Goal: Information Seeking & Learning: Find contact information

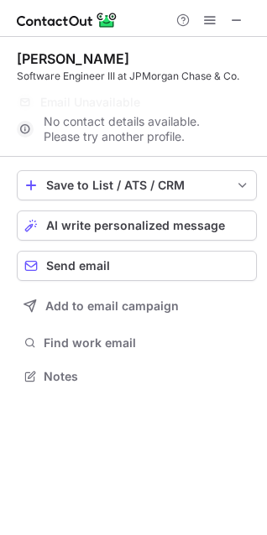
click at [232, 22] on span at bounding box center [236, 19] width 13 height 13
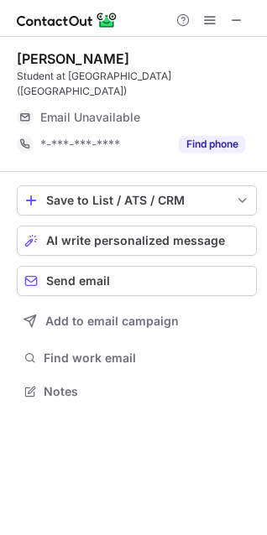
scroll to position [380, 267]
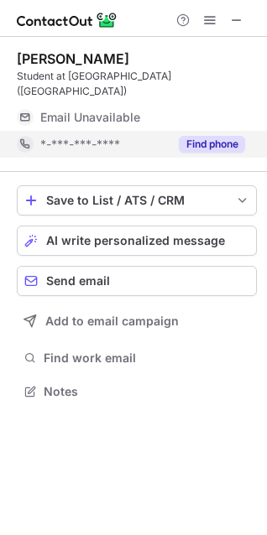
click at [232, 144] on button "Find phone" at bounding box center [212, 144] width 66 height 17
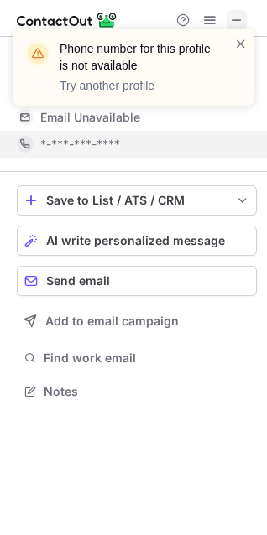
click at [237, 35] on div at bounding box center [240, 67] width 13 height 64
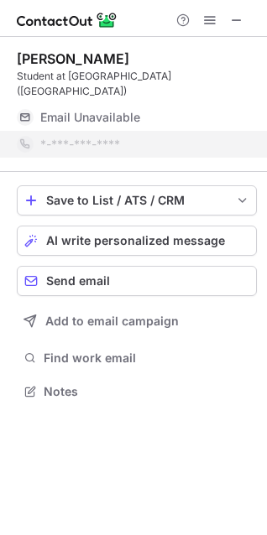
click at [236, 24] on div "Phone number for this profile is not available Try another profile" at bounding box center [133, 29] width 269 height 34
click at [236, 24] on span at bounding box center [236, 19] width 13 height 13
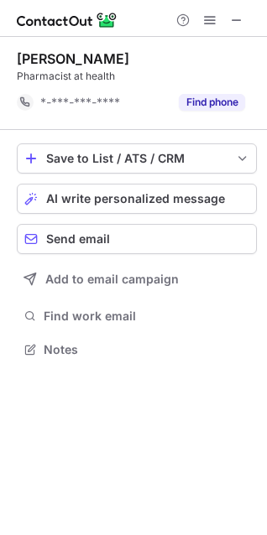
scroll to position [338, 267]
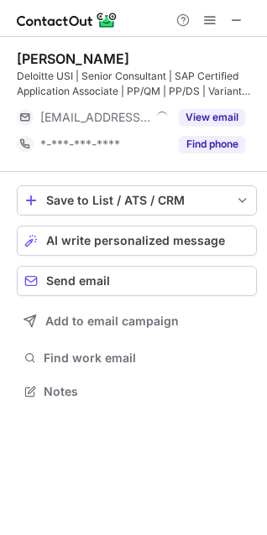
scroll to position [380, 267]
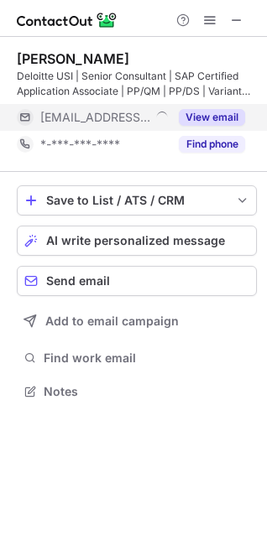
click at [213, 122] on button "View email" at bounding box center [212, 117] width 66 height 17
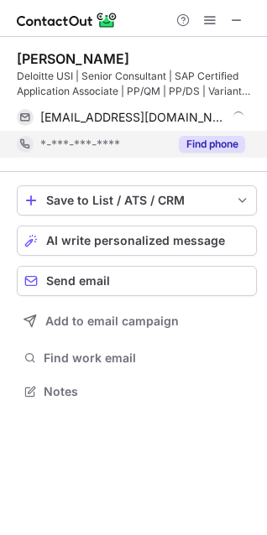
click at [213, 138] on button "Find phone" at bounding box center [212, 144] width 66 height 17
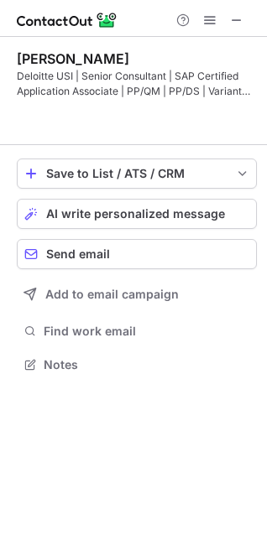
scroll to position [326, 267]
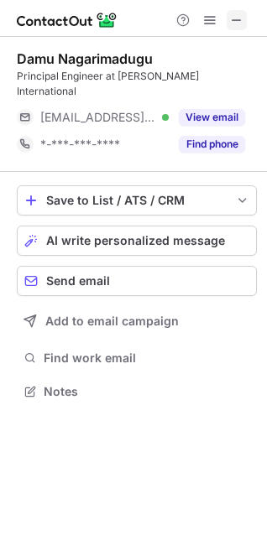
scroll to position [365, 267]
click at [238, 16] on span at bounding box center [236, 19] width 13 height 13
click at [237, 15] on span at bounding box center [236, 19] width 13 height 13
click at [230, 17] on span at bounding box center [236, 19] width 13 height 13
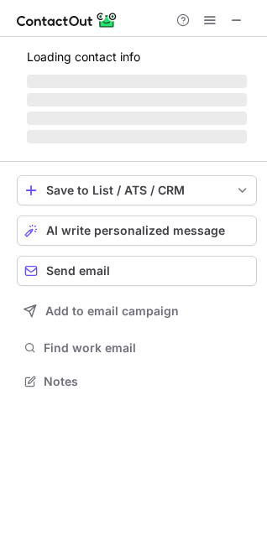
scroll to position [407, 267]
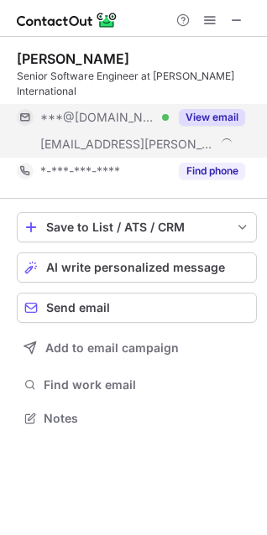
click at [210, 107] on div "View email" at bounding box center [207, 117] width 76 height 27
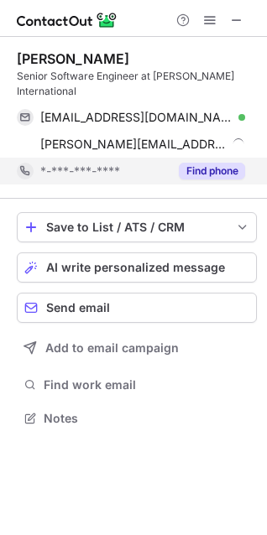
click at [205, 170] on button "Find phone" at bounding box center [212, 171] width 66 height 17
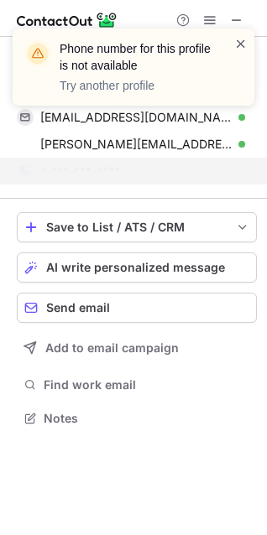
click at [243, 44] on span at bounding box center [240, 43] width 13 height 17
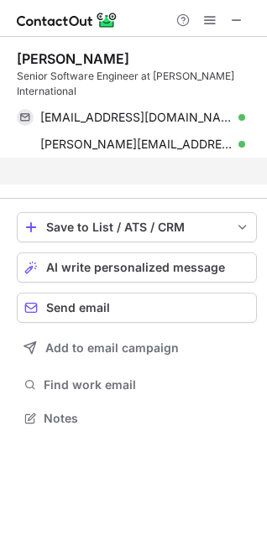
scroll to position [380, 267]
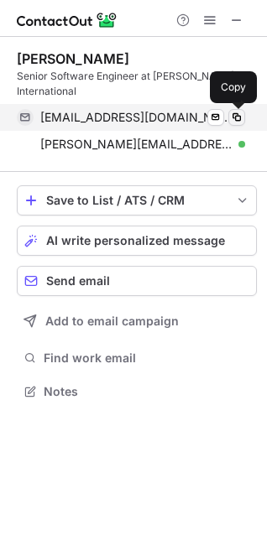
click at [242, 120] on span at bounding box center [236, 117] width 13 height 13
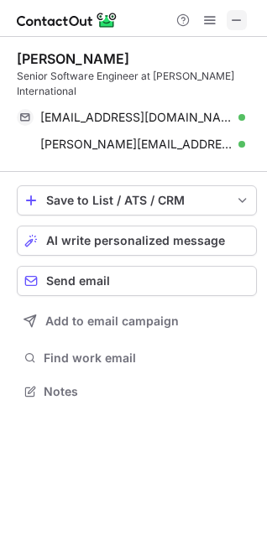
click at [245, 23] on button at bounding box center [237, 20] width 20 height 20
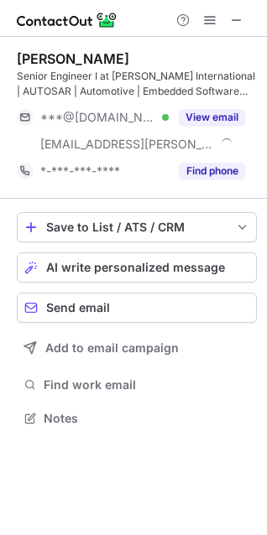
scroll to position [407, 267]
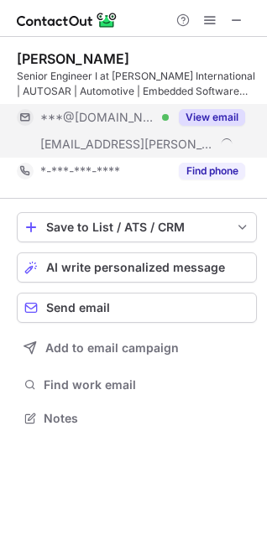
click at [212, 116] on button "View email" at bounding box center [212, 117] width 66 height 17
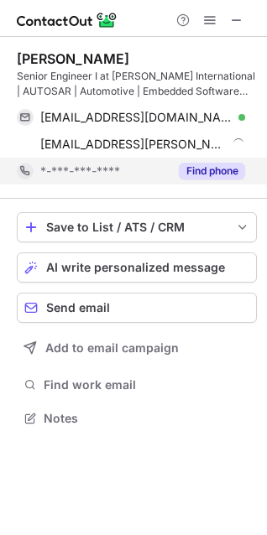
click at [209, 174] on button "Find phone" at bounding box center [212, 171] width 66 height 17
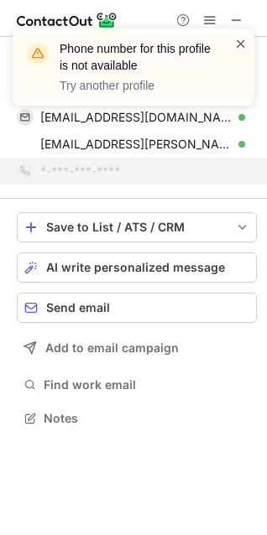
click at [243, 36] on span at bounding box center [240, 43] width 13 height 17
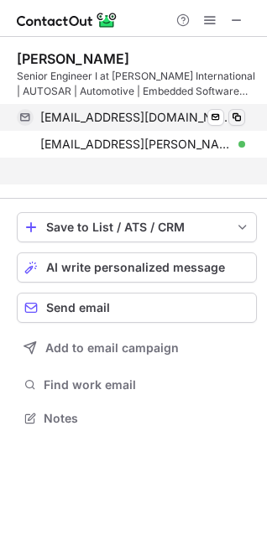
scroll to position [380, 267]
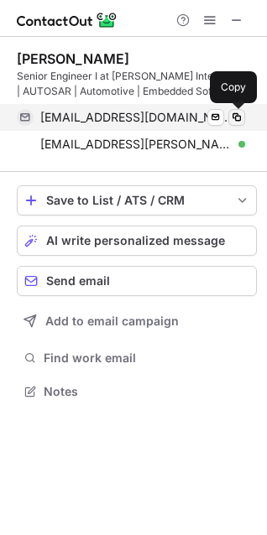
click at [240, 112] on span at bounding box center [236, 117] width 13 height 13
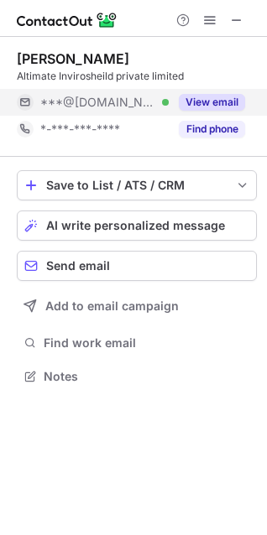
scroll to position [365, 267]
click at [217, 106] on button "View email" at bounding box center [212, 102] width 66 height 17
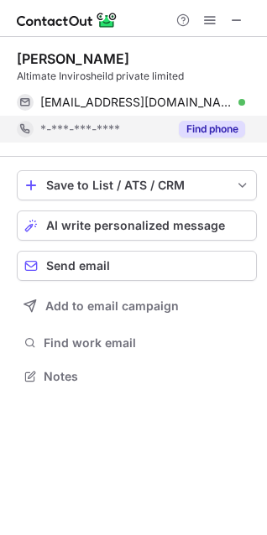
click at [222, 133] on button "Find phone" at bounding box center [212, 129] width 66 height 17
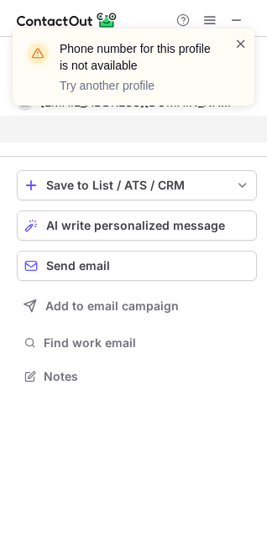
click at [240, 44] on span at bounding box center [240, 43] width 13 height 17
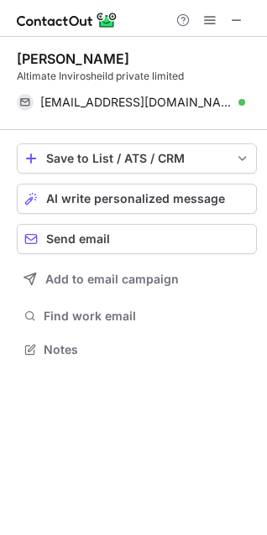
scroll to position [338, 267]
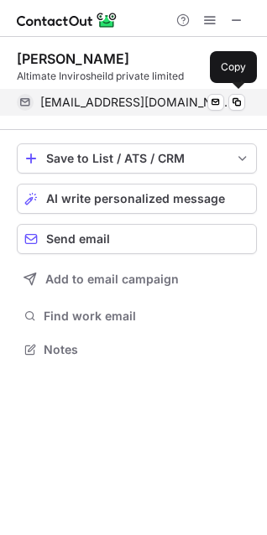
click at [84, 95] on span "infotojaved@gmail.com" at bounding box center [136, 102] width 192 height 15
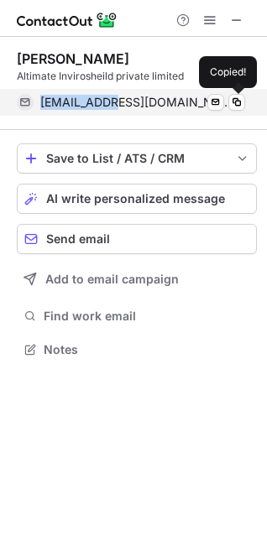
click at [84, 95] on span "infotojaved@gmail.com" at bounding box center [136, 102] width 192 height 15
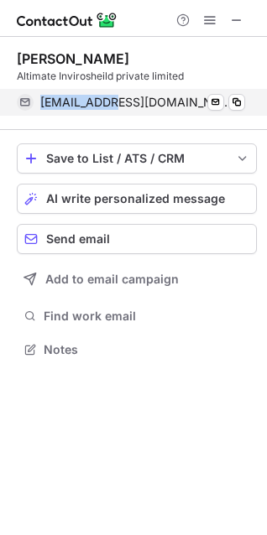
click at [84, 95] on span "infotojaved@gmail.com" at bounding box center [136, 102] width 192 height 15
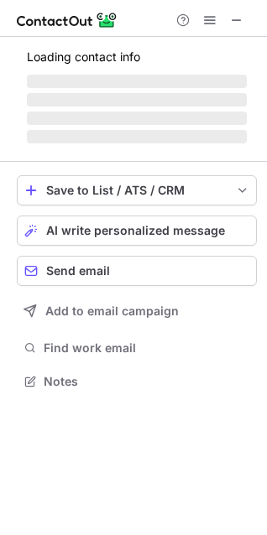
scroll to position [434, 267]
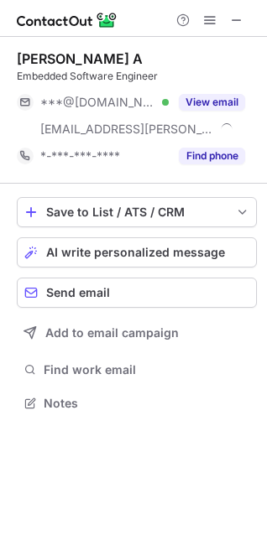
scroll to position [392, 267]
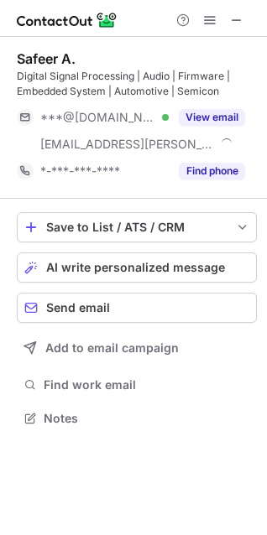
scroll to position [407, 267]
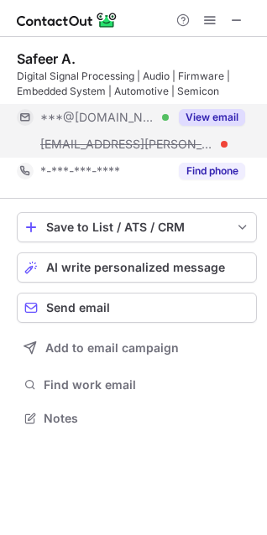
click at [219, 128] on div "View email" at bounding box center [207, 117] width 76 height 27
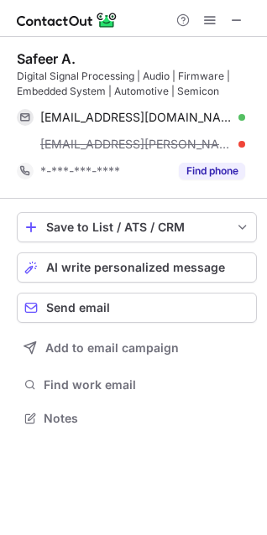
click at [217, 185] on div "Safeer A. Digital Signal Processing | Audio | Firmware | Embedded System | Auto…" at bounding box center [137, 118] width 240 height 162
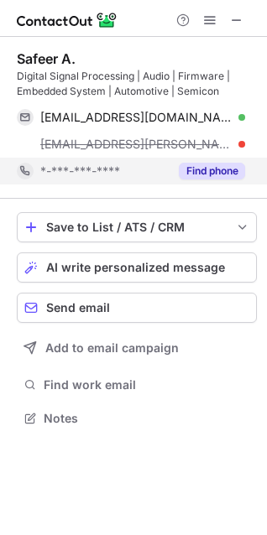
click at [217, 178] on button "Find phone" at bounding box center [212, 171] width 66 height 17
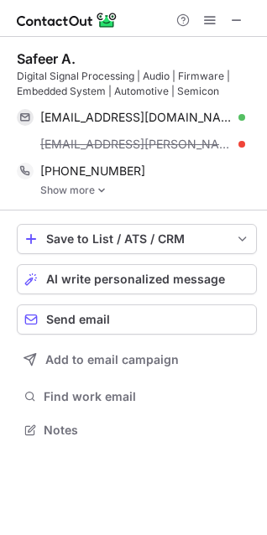
scroll to position [419, 267]
click at [54, 190] on link "Show more" at bounding box center [148, 191] width 217 height 12
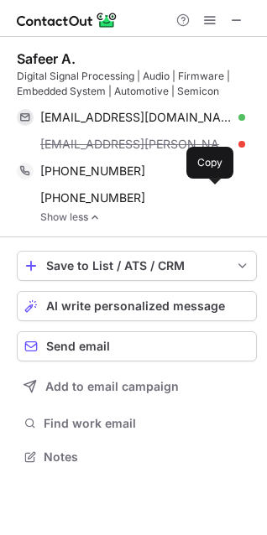
scroll to position [446, 267]
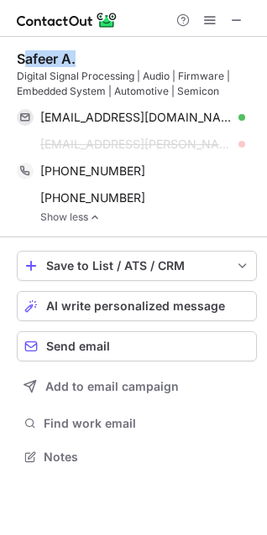
drag, startPoint x: 84, startPoint y: 50, endPoint x: 24, endPoint y: 45, distance: 59.7
click at [24, 45] on div "Safeer A. Digital Signal Processing | Audio | Firmware | Embedded System | Auto…" at bounding box center [137, 137] width 240 height 201
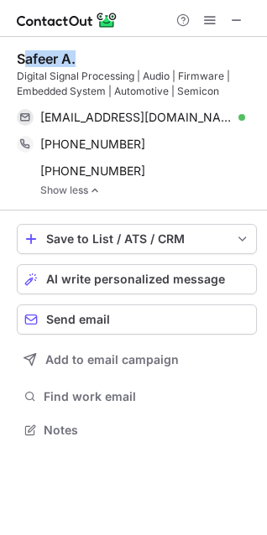
scroll to position [419, 267]
click at [102, 48] on div "Safeer A. Digital Signal Processing | Audio | Firmware | Embedded System | Auto…" at bounding box center [137, 124] width 240 height 174
drag, startPoint x: 102, startPoint y: 48, endPoint x: 24, endPoint y: 55, distance: 77.6
click at [24, 55] on div "Safeer A. Digital Signal Processing | Audio | Firmware | Embedded System | Auto…" at bounding box center [137, 124] width 240 height 174
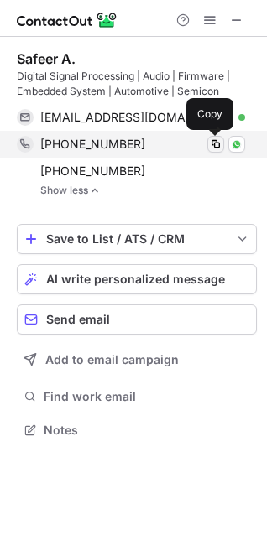
click at [219, 143] on span at bounding box center [215, 144] width 13 height 13
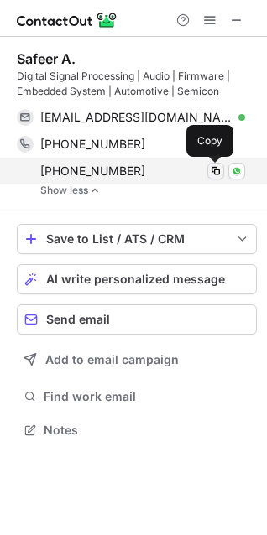
click at [216, 163] on button at bounding box center [215, 171] width 17 height 17
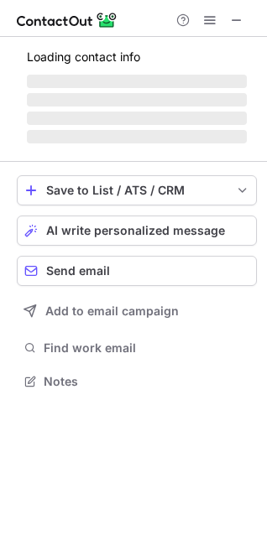
scroll to position [365, 267]
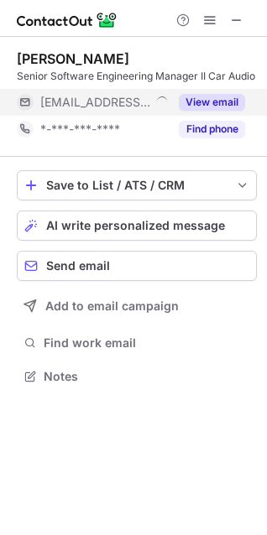
click at [211, 100] on button "View email" at bounding box center [212, 102] width 66 height 17
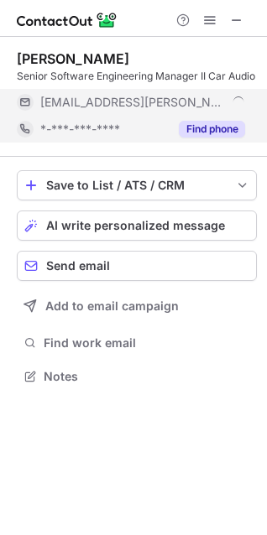
scroll to position [392, 267]
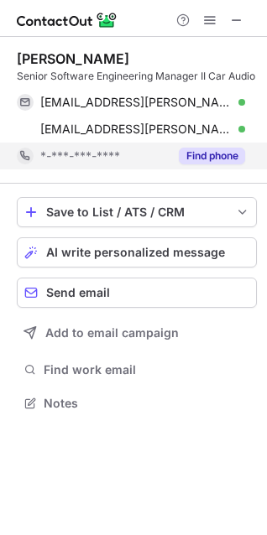
click at [197, 149] on button "Find phone" at bounding box center [212, 156] width 66 height 17
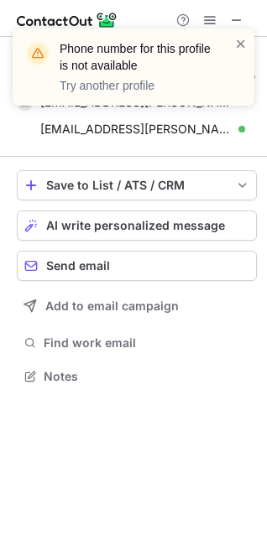
scroll to position [365, 267]
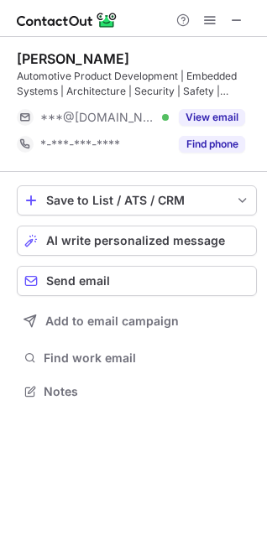
scroll to position [380, 267]
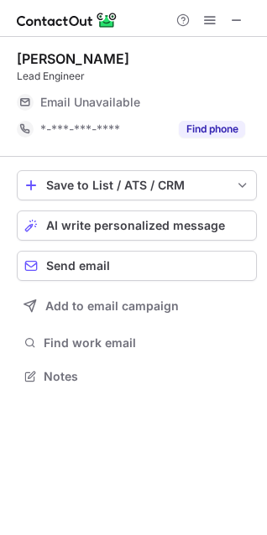
scroll to position [365, 267]
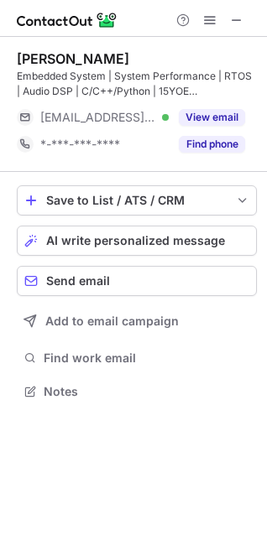
scroll to position [380, 267]
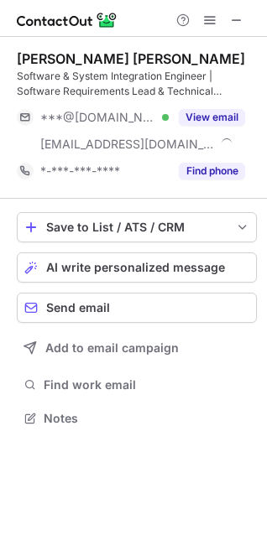
scroll to position [407, 267]
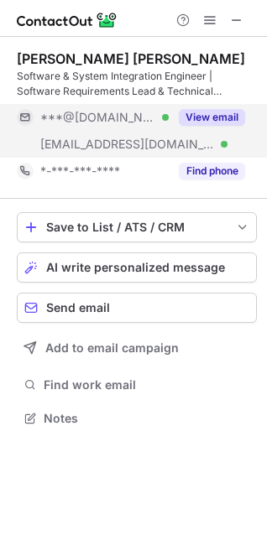
click at [221, 107] on div "View email" at bounding box center [207, 117] width 76 height 27
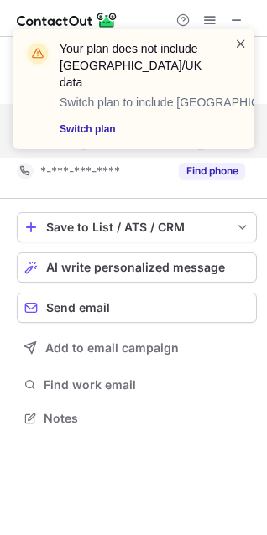
click at [245, 45] on span at bounding box center [240, 43] width 13 height 17
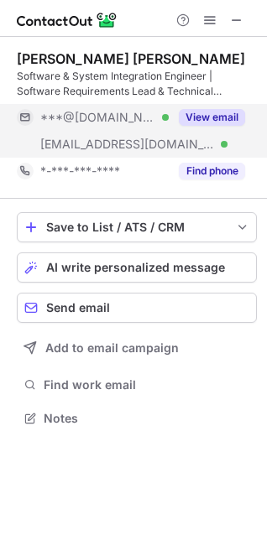
click at [217, 119] on button "View email" at bounding box center [212, 117] width 66 height 17
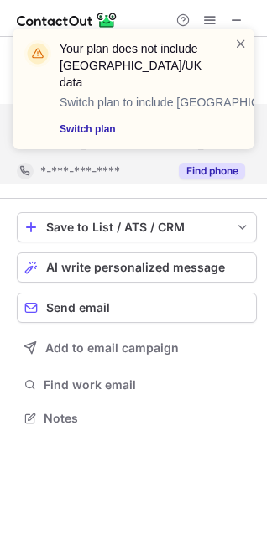
click at [208, 175] on button "Find phone" at bounding box center [212, 171] width 66 height 17
click at [237, 51] on span at bounding box center [240, 43] width 13 height 17
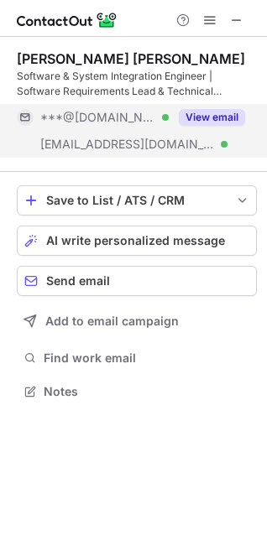
scroll to position [380, 267]
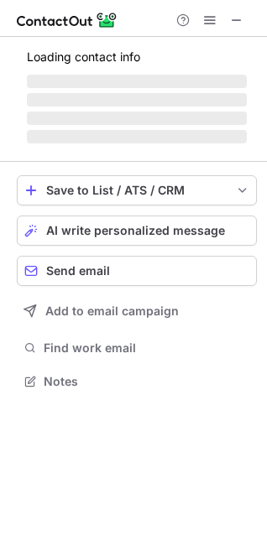
scroll to position [392, 267]
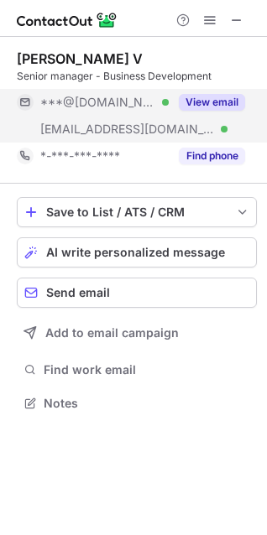
click at [236, 101] on button "View email" at bounding box center [212, 102] width 66 height 17
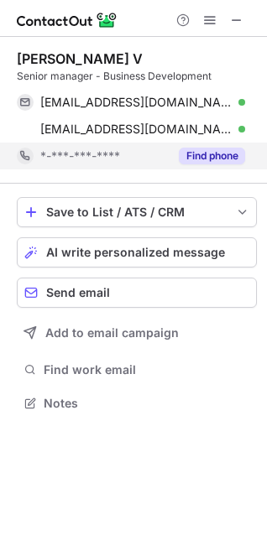
click at [227, 149] on button "Find phone" at bounding box center [212, 156] width 66 height 17
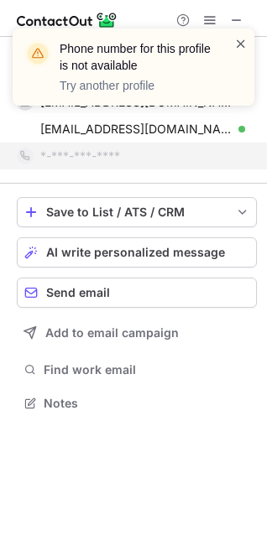
click at [241, 44] on span at bounding box center [240, 43] width 13 height 17
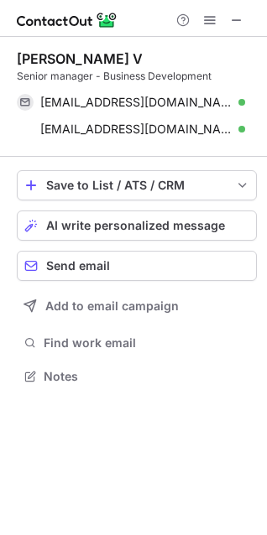
scroll to position [365, 267]
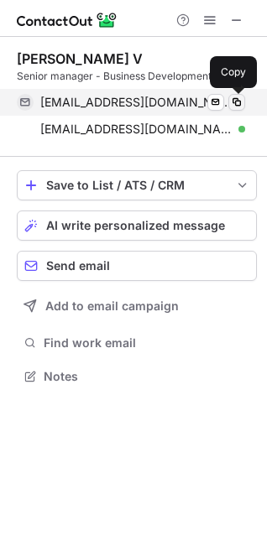
click at [243, 99] on button at bounding box center [236, 102] width 17 height 17
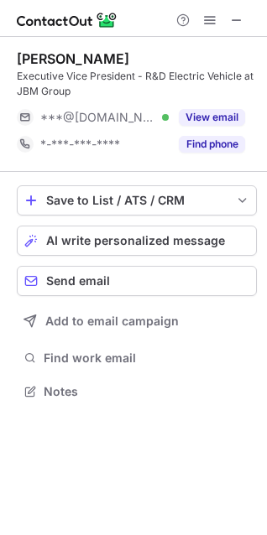
scroll to position [380, 267]
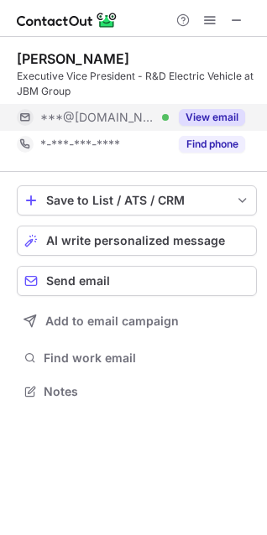
click at [243, 106] on div "View email" at bounding box center [207, 117] width 76 height 27
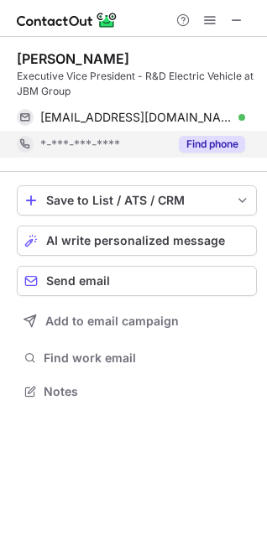
click at [216, 142] on button "Find phone" at bounding box center [212, 144] width 66 height 17
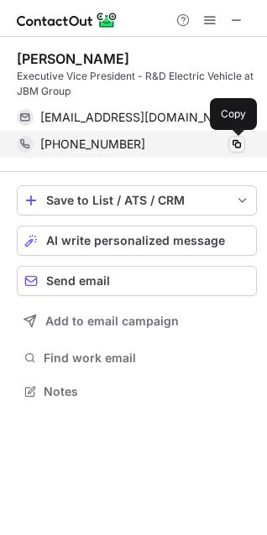
click at [238, 146] on span at bounding box center [236, 144] width 13 height 13
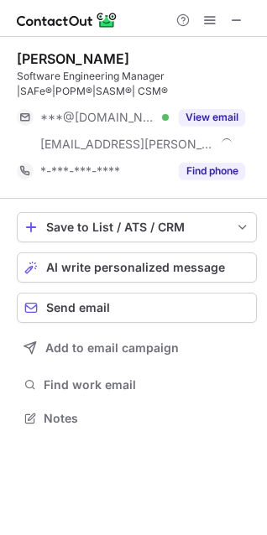
scroll to position [407, 267]
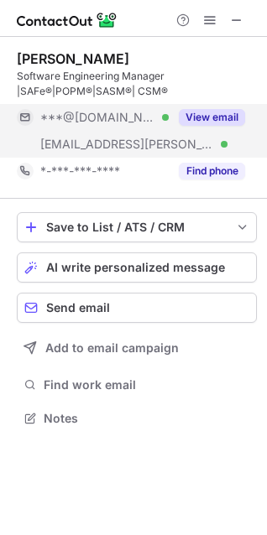
click at [233, 123] on button "View email" at bounding box center [212, 117] width 66 height 17
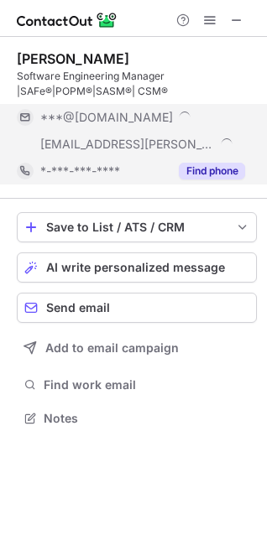
scroll to position [434, 267]
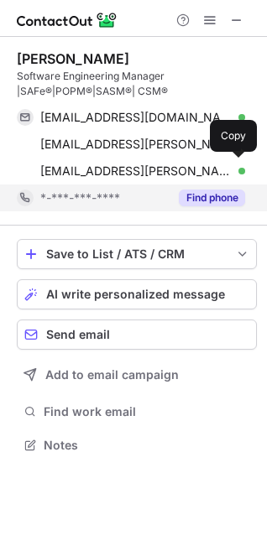
click at [193, 175] on span "[EMAIL_ADDRESS][PERSON_NAME][DOMAIN_NAME]" at bounding box center [136, 171] width 192 height 15
click at [196, 190] on button "Find phone" at bounding box center [212, 198] width 66 height 17
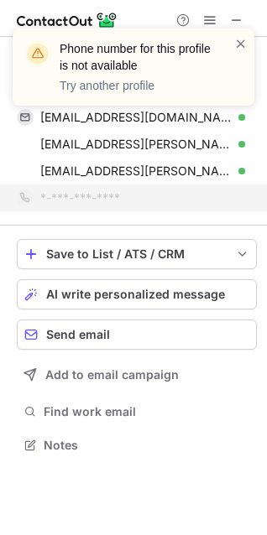
click at [232, 44] on div "Phone number for this profile is not available Try another profile" at bounding box center [126, 67] width 215 height 64
click at [254, 37] on div "Phone number for this profile is not available Try another profile" at bounding box center [133, 74] width 269 height 124
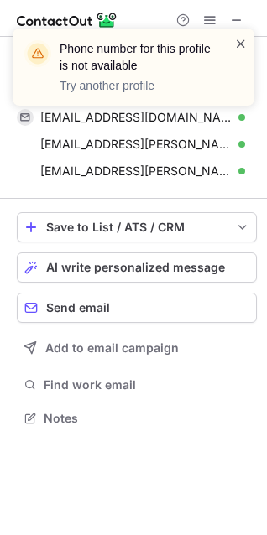
click at [246, 44] on span at bounding box center [240, 43] width 13 height 17
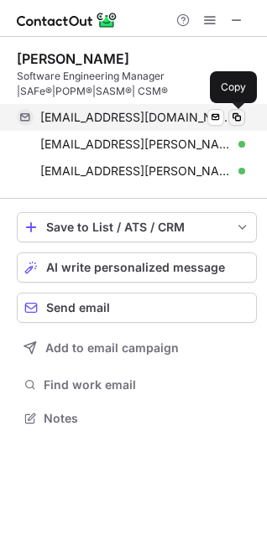
click at [239, 118] on span at bounding box center [236, 117] width 13 height 13
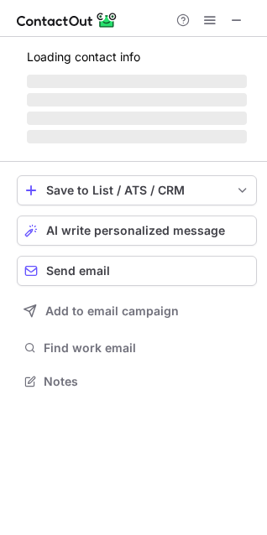
scroll to position [407, 267]
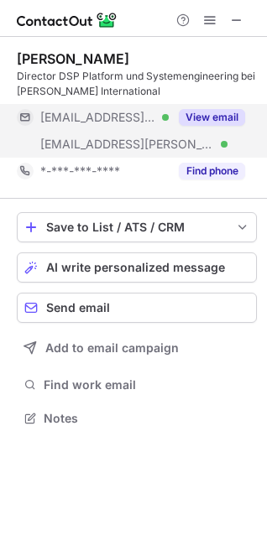
click at [189, 117] on button "View email" at bounding box center [212, 117] width 66 height 17
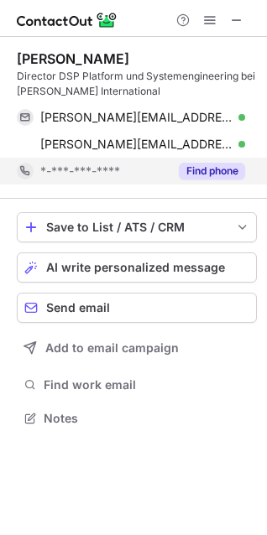
click at [198, 169] on button "Find phone" at bounding box center [212, 171] width 66 height 17
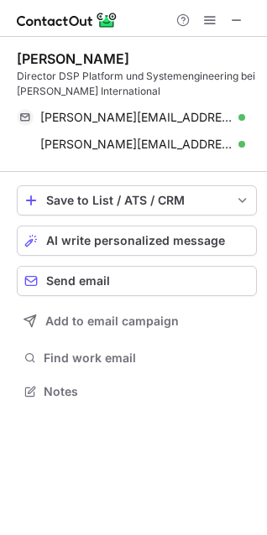
scroll to position [380, 267]
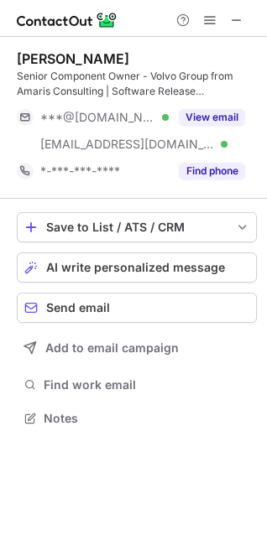
scroll to position [407, 267]
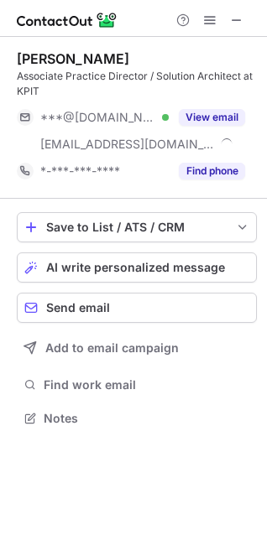
scroll to position [407, 267]
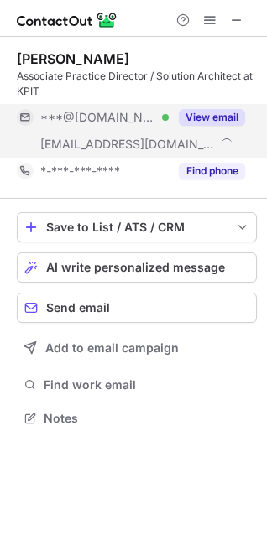
click at [215, 116] on button "View email" at bounding box center [212, 117] width 66 height 17
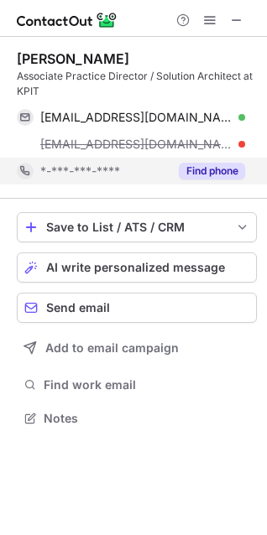
click at [203, 166] on button "Find phone" at bounding box center [212, 171] width 66 height 17
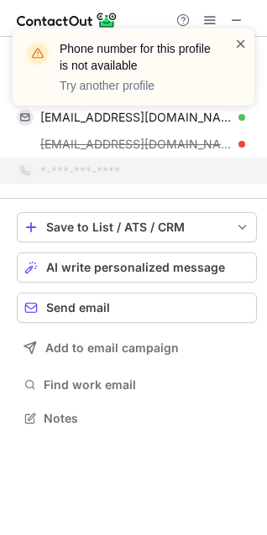
click at [242, 50] on span at bounding box center [240, 43] width 13 height 17
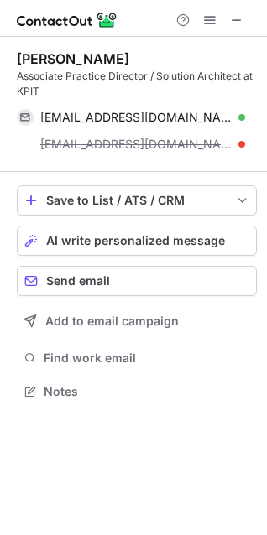
scroll to position [380, 267]
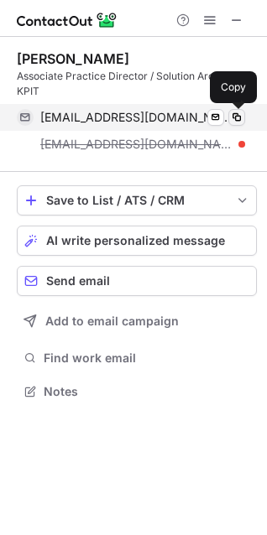
click at [233, 122] on span at bounding box center [236, 117] width 13 height 13
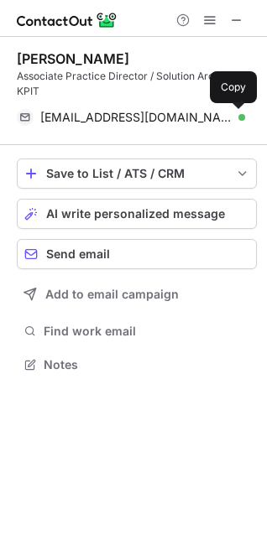
scroll to position [353, 267]
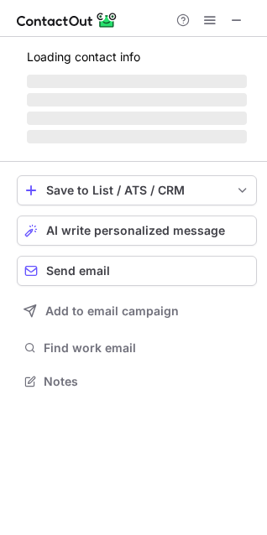
scroll to position [380, 267]
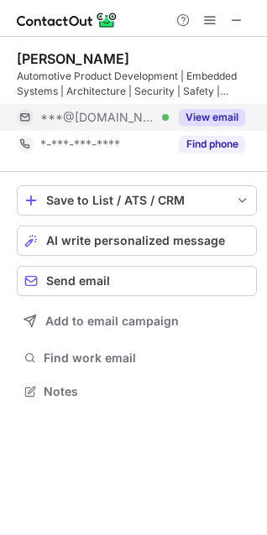
click at [216, 113] on button "View email" at bounding box center [212, 117] width 66 height 17
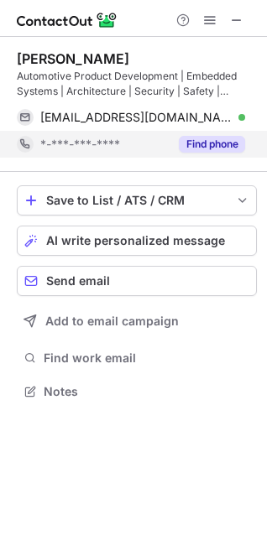
click at [206, 142] on button "Find phone" at bounding box center [212, 144] width 66 height 17
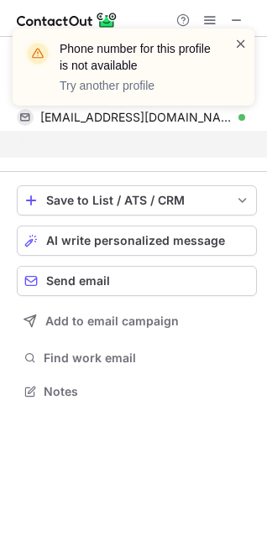
click at [237, 40] on span at bounding box center [240, 43] width 13 height 17
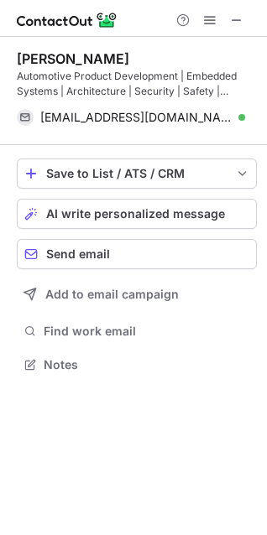
scroll to position [353, 267]
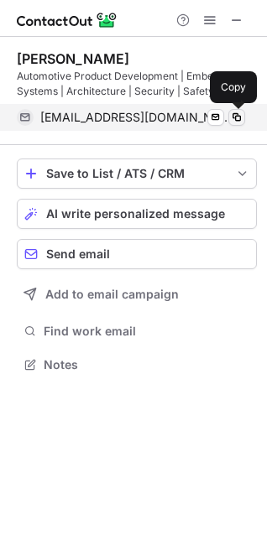
click at [232, 116] on span at bounding box center [236, 117] width 13 height 13
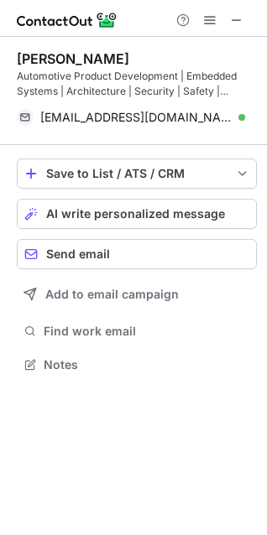
scroll to position [300, 267]
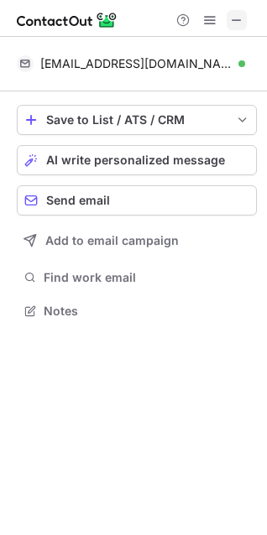
click at [245, 17] on button at bounding box center [237, 20] width 20 height 20
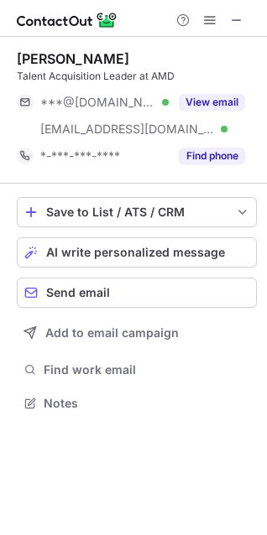
scroll to position [392, 267]
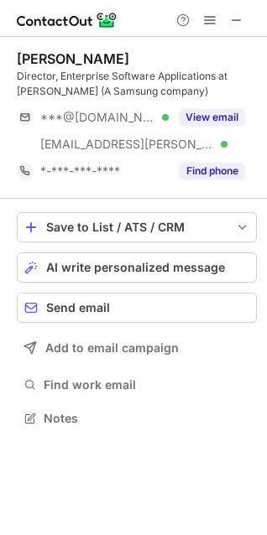
scroll to position [407, 267]
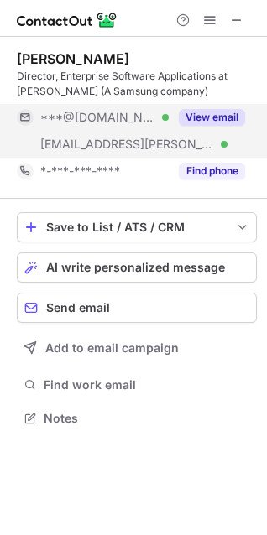
click at [217, 117] on button "View email" at bounding box center [212, 117] width 66 height 17
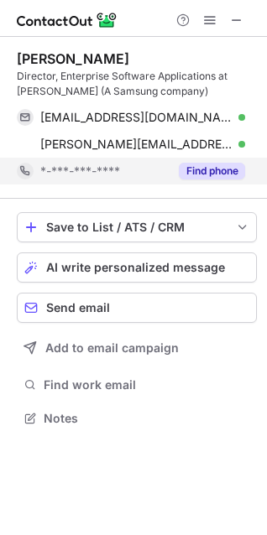
click at [208, 174] on button "Find phone" at bounding box center [212, 171] width 66 height 17
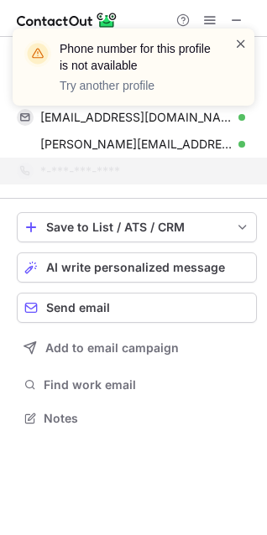
click at [240, 44] on span at bounding box center [240, 43] width 13 height 17
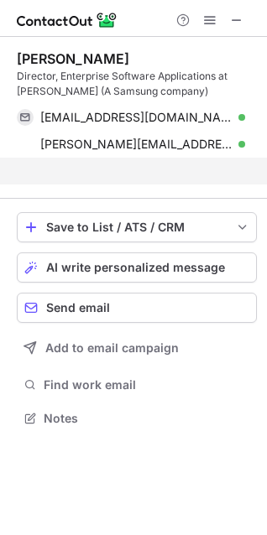
scroll to position [380, 267]
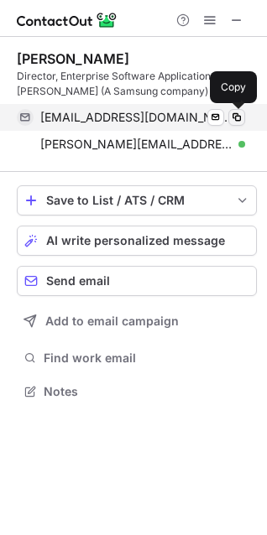
click at [237, 110] on button at bounding box center [236, 117] width 17 height 17
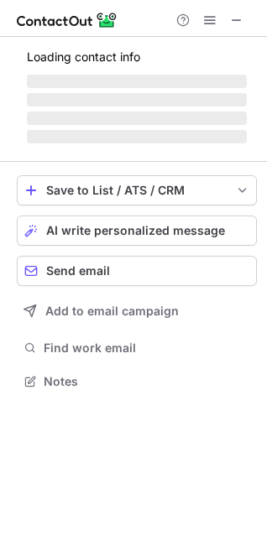
scroll to position [380, 267]
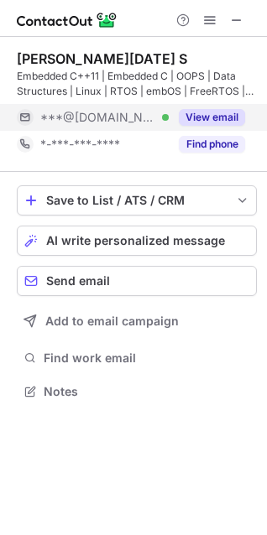
click at [213, 122] on button "View email" at bounding box center [212, 117] width 66 height 17
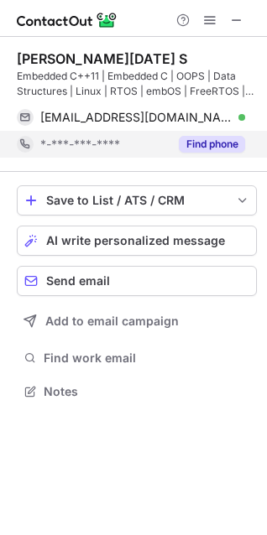
click at [205, 140] on button "Find phone" at bounding box center [212, 144] width 66 height 17
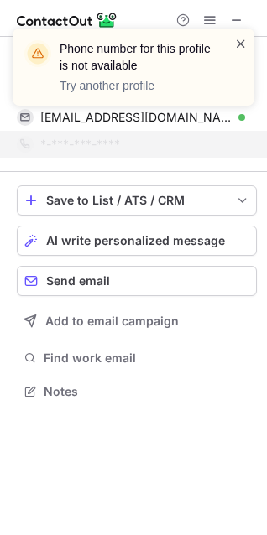
click at [237, 42] on span at bounding box center [240, 43] width 13 height 17
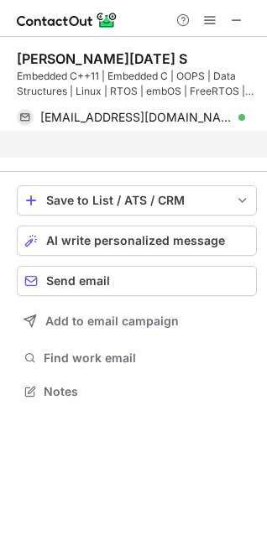
scroll to position [353, 267]
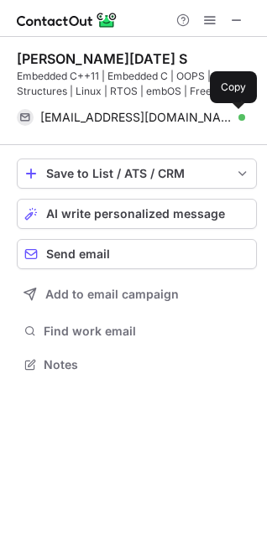
click at [236, 117] on span at bounding box center [236, 117] width 13 height 13
click at [97, 487] on div "Dhivakar Raja S Embedded C++11 | Embedded C | OOPS | Data Structures | Linux | …" at bounding box center [133, 286] width 267 height 498
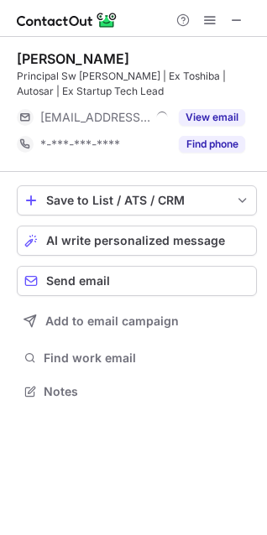
scroll to position [380, 267]
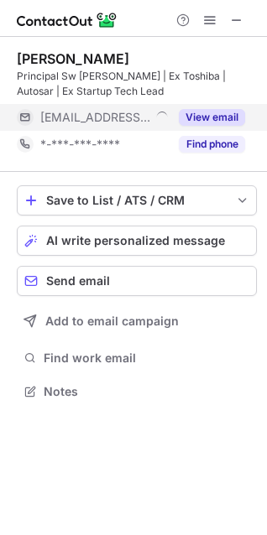
click at [190, 117] on button "View email" at bounding box center [212, 117] width 66 height 17
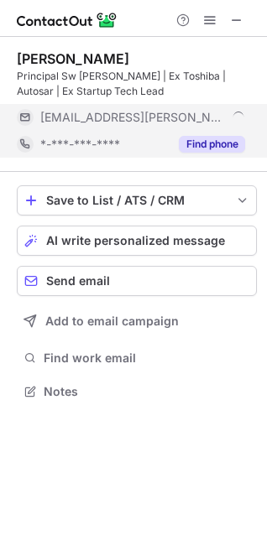
scroll to position [407, 267]
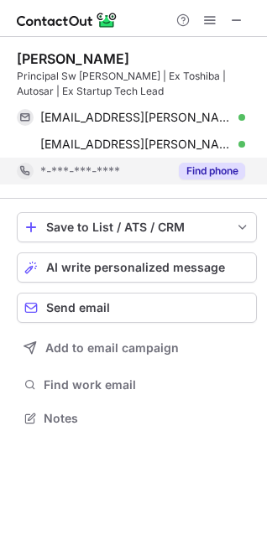
click at [189, 180] on div "Find phone" at bounding box center [207, 171] width 76 height 27
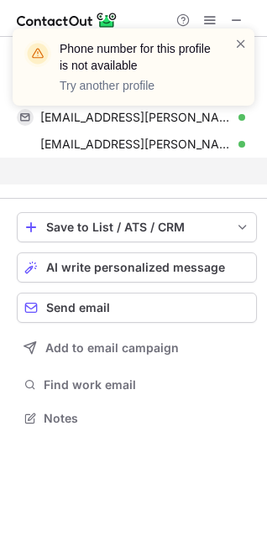
scroll to position [380, 267]
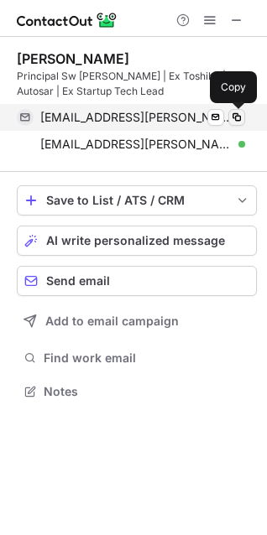
click at [243, 112] on button at bounding box center [236, 117] width 17 height 17
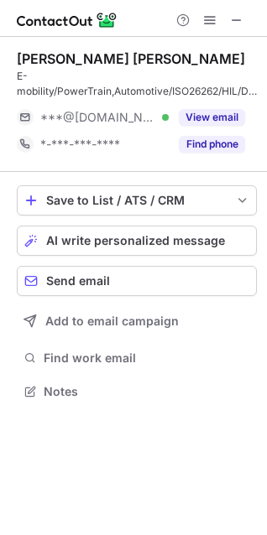
scroll to position [380, 267]
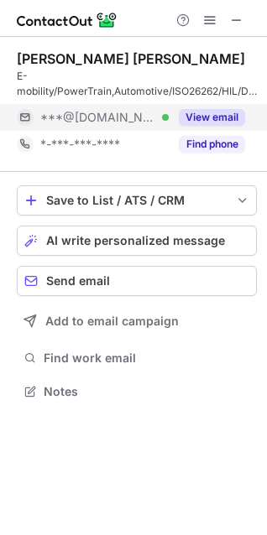
click at [207, 118] on button "View email" at bounding box center [212, 117] width 66 height 17
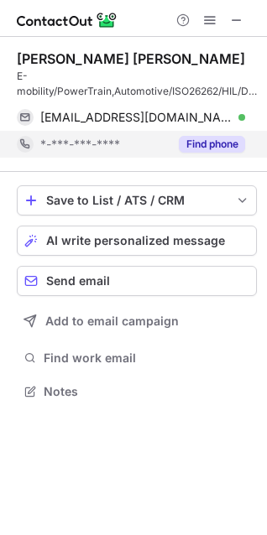
click at [199, 138] on button "Find phone" at bounding box center [212, 144] width 66 height 17
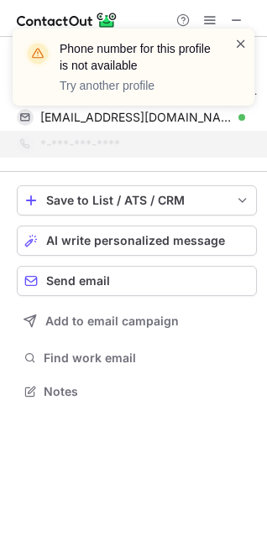
click at [244, 43] on span at bounding box center [240, 43] width 13 height 17
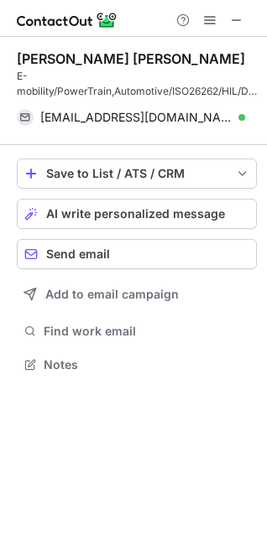
scroll to position [353, 267]
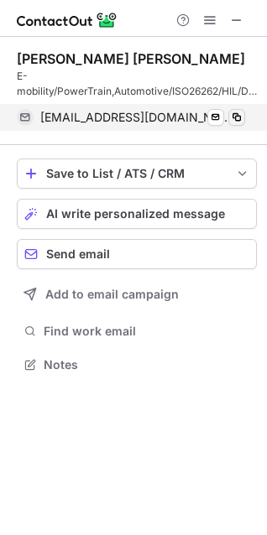
click at [235, 119] on span at bounding box center [236, 117] width 13 height 13
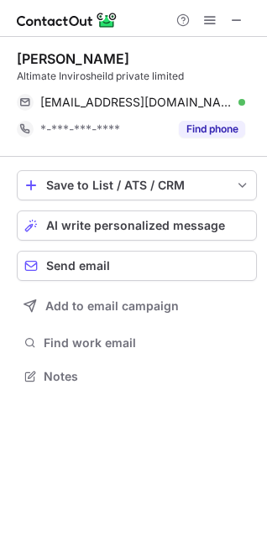
scroll to position [365, 267]
click at [235, 20] on span at bounding box center [236, 19] width 13 height 13
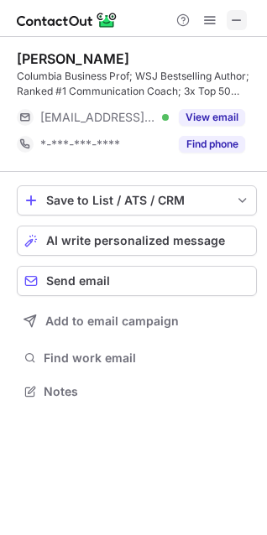
scroll to position [380, 267]
click at [237, 16] on span at bounding box center [236, 19] width 13 height 13
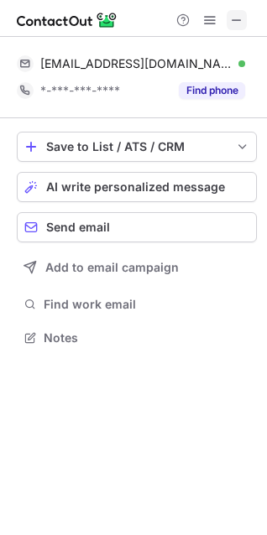
scroll to position [365, 267]
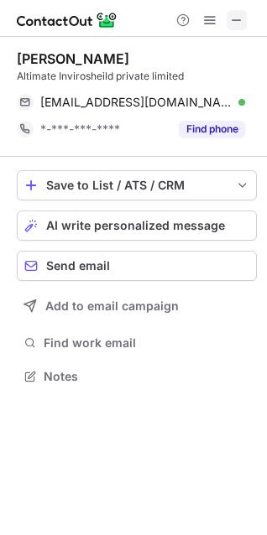
click at [244, 14] on button at bounding box center [237, 20] width 20 height 20
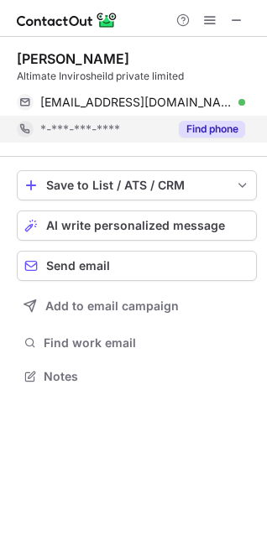
click at [204, 121] on button "Find phone" at bounding box center [212, 129] width 66 height 17
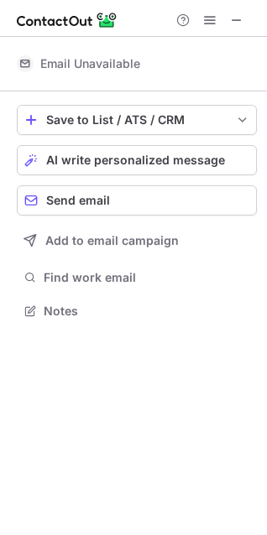
scroll to position [338, 267]
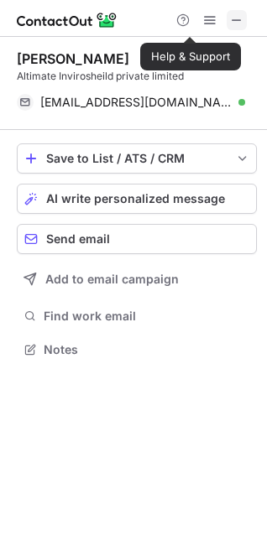
click at [236, 19] on span at bounding box center [236, 19] width 13 height 13
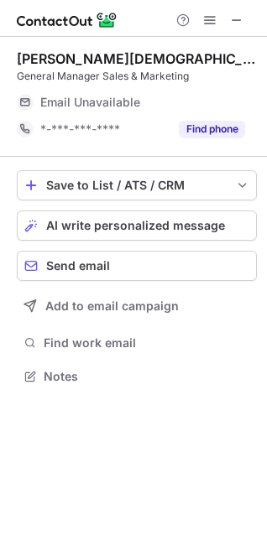
scroll to position [365, 267]
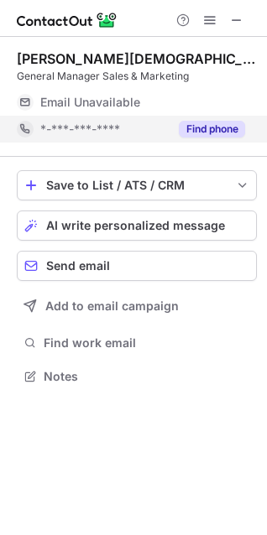
click at [232, 140] on div "Find phone" at bounding box center [207, 129] width 76 height 27
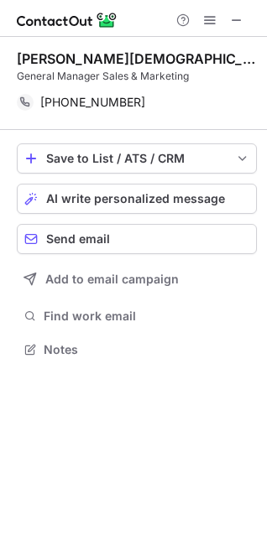
scroll to position [338, 267]
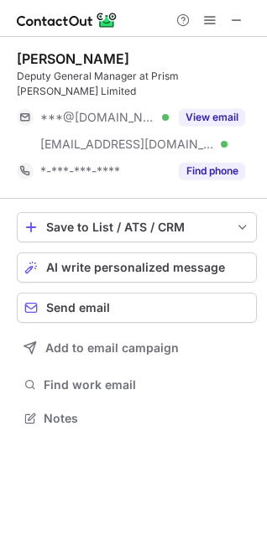
scroll to position [407, 267]
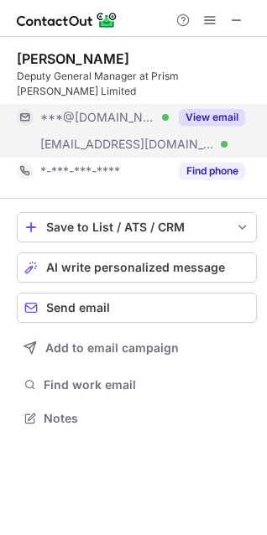
click at [177, 118] on div "View email" at bounding box center [207, 117] width 76 height 27
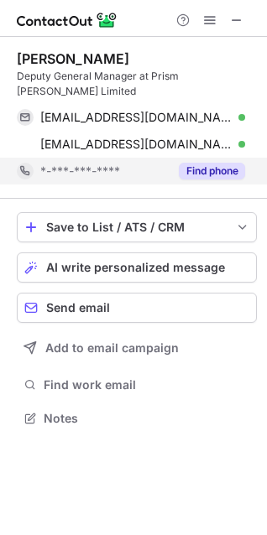
click at [205, 164] on button "Find phone" at bounding box center [212, 171] width 66 height 17
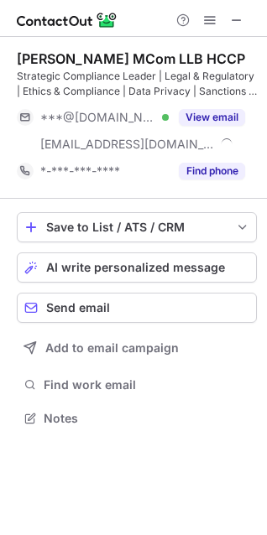
scroll to position [407, 267]
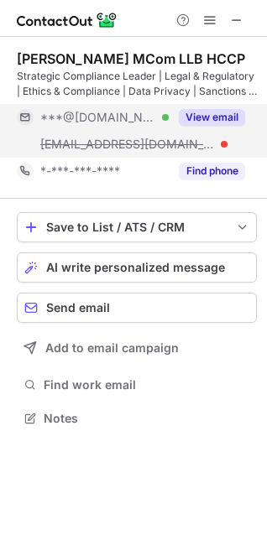
click at [213, 114] on button "View email" at bounding box center [212, 117] width 66 height 17
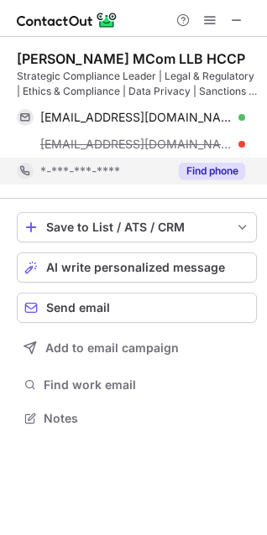
click at [208, 172] on button "Find phone" at bounding box center [212, 171] width 66 height 17
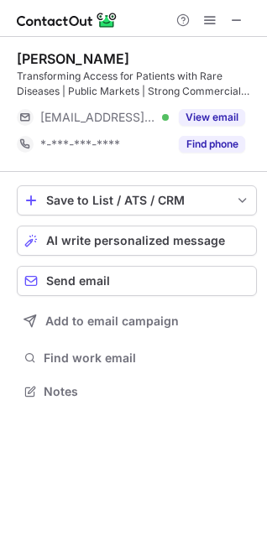
scroll to position [380, 267]
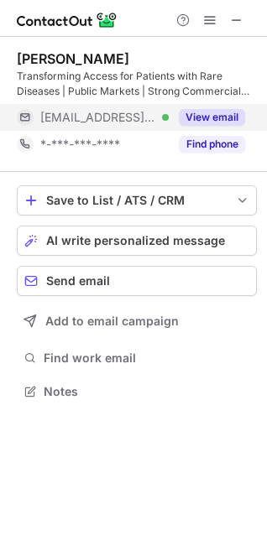
click at [244, 118] on button "View email" at bounding box center [212, 117] width 66 height 17
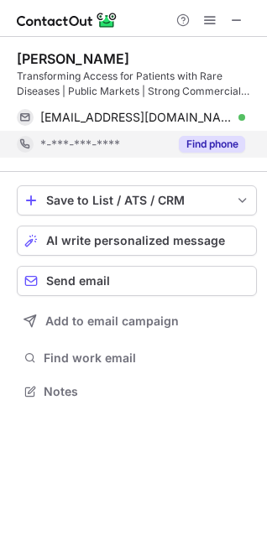
click at [222, 138] on button "Find phone" at bounding box center [212, 144] width 66 height 17
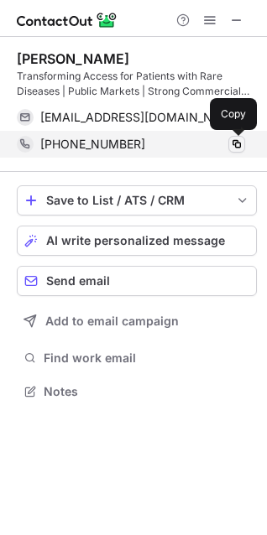
click at [242, 146] on span at bounding box center [236, 144] width 13 height 13
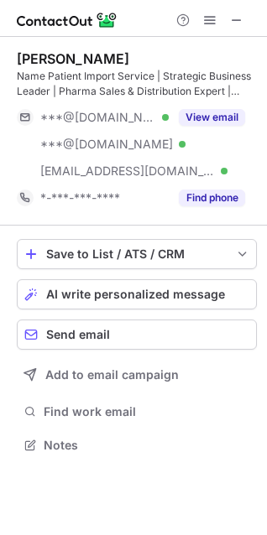
scroll to position [434, 267]
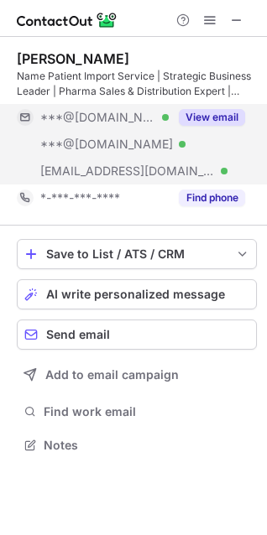
click at [203, 120] on button "View email" at bounding box center [212, 117] width 66 height 17
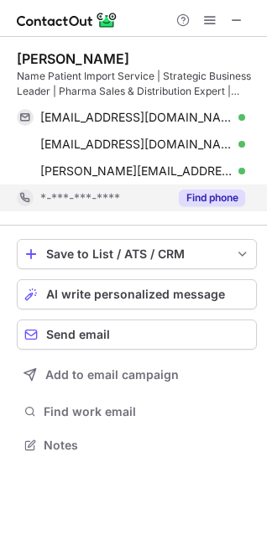
click at [203, 194] on button "Find phone" at bounding box center [212, 198] width 66 height 17
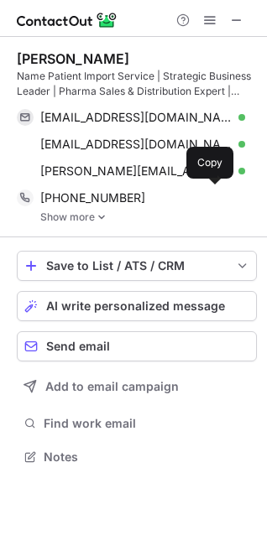
scroll to position [446, 267]
click at [91, 213] on link "Show more" at bounding box center [148, 217] width 217 height 12
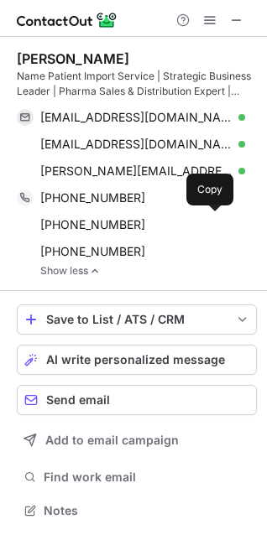
scroll to position [499, 255]
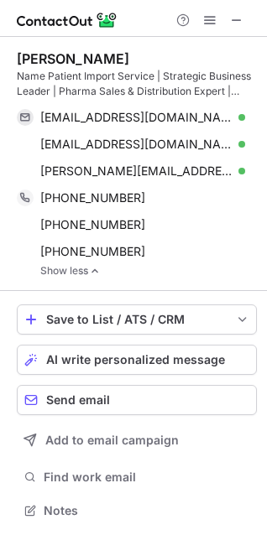
drag, startPoint x: 138, startPoint y: 57, endPoint x: 42, endPoint y: 54, distance: 95.7
click at [81, 57] on div "RUPESH PARADHI" at bounding box center [137, 58] width 240 height 17
drag, startPoint x: 42, startPoint y: 54, endPoint x: 13, endPoint y: 52, distance: 28.6
click at [13, 52] on div "RUPESH PARADHI Name Patient Import Service | Strategic Business Leader | Pharma…" at bounding box center [133, 286] width 267 height 499
drag, startPoint x: 158, startPoint y: 59, endPoint x: 80, endPoint y: 59, distance: 78.0
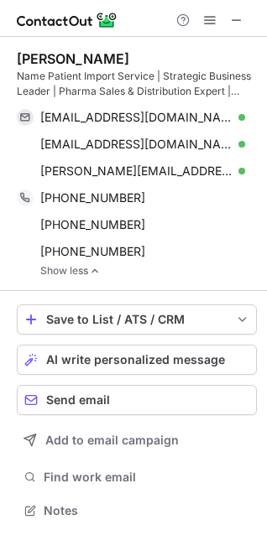
click at [80, 59] on div "RUPESH PARADHI" at bounding box center [137, 58] width 240 height 17
click at [80, 59] on div "RUPESH PARADHI" at bounding box center [73, 58] width 112 height 17
drag, startPoint x: 80, startPoint y: 59, endPoint x: 67, endPoint y: 57, distance: 12.7
click at [80, 59] on div "RUPESH PARADHI" at bounding box center [73, 58] width 112 height 17
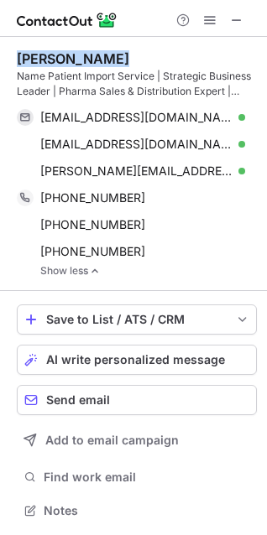
drag, startPoint x: 67, startPoint y: 57, endPoint x: 58, endPoint y: 55, distance: 9.4
click at [58, 55] on div "RUPESH PARADHI" at bounding box center [73, 58] width 112 height 17
copy div "RUPESH PARADHI"
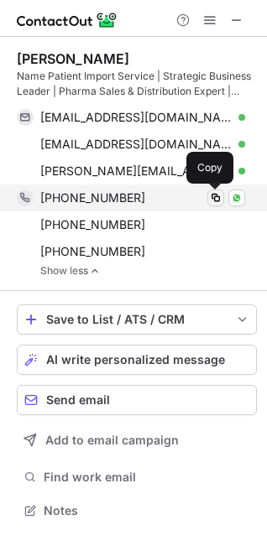
click at [216, 200] on span at bounding box center [215, 197] width 13 height 13
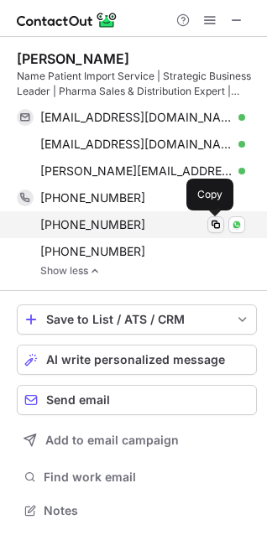
click at [222, 229] on button at bounding box center [215, 225] width 17 height 17
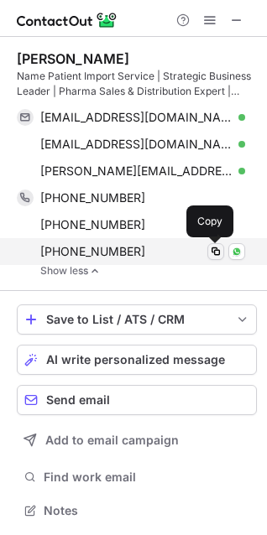
click at [217, 257] on span at bounding box center [215, 251] width 13 height 13
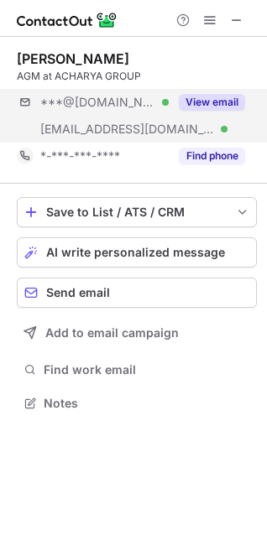
scroll to position [392, 267]
click at [221, 98] on button "View email" at bounding box center [212, 102] width 66 height 17
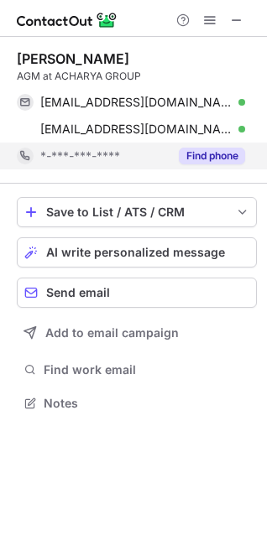
click at [209, 152] on button "Find phone" at bounding box center [212, 156] width 66 height 17
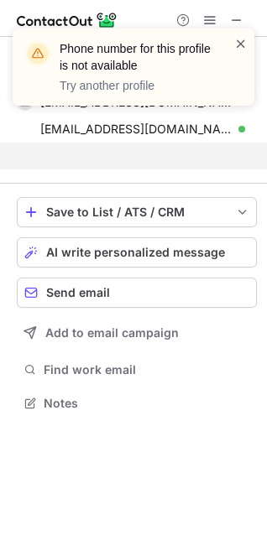
click at [245, 38] on span at bounding box center [240, 43] width 13 height 17
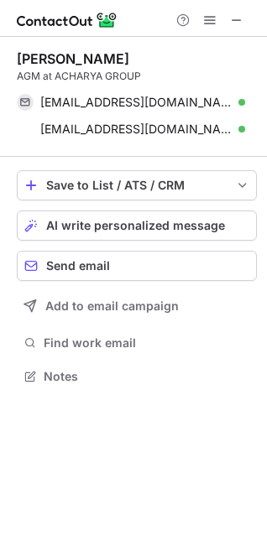
scroll to position [365, 267]
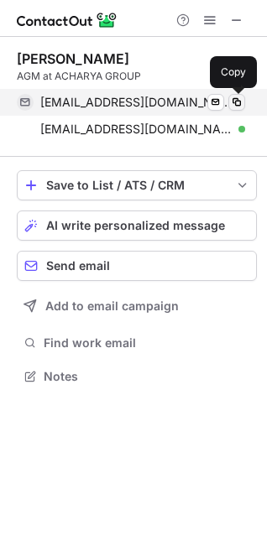
click at [237, 104] on span at bounding box center [236, 102] width 13 height 13
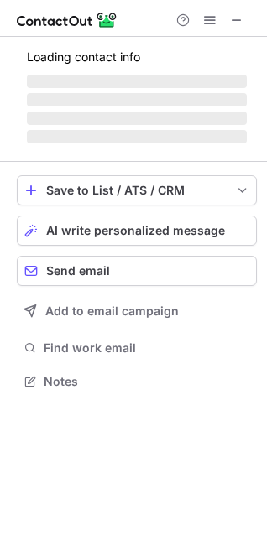
scroll to position [350, 267]
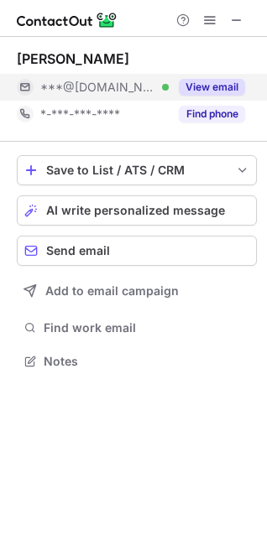
click at [220, 79] on button "View email" at bounding box center [212, 87] width 66 height 17
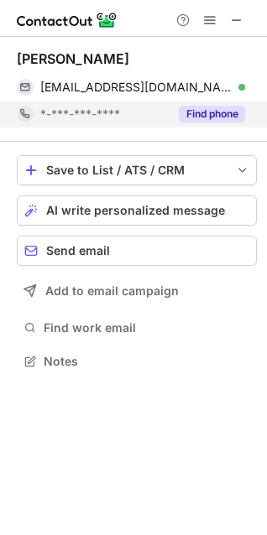
click at [198, 112] on button "Find phone" at bounding box center [212, 114] width 66 height 17
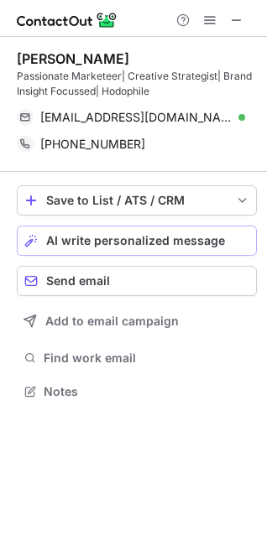
scroll to position [380, 267]
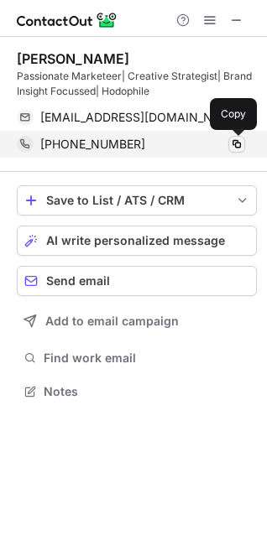
click at [240, 149] on span at bounding box center [236, 144] width 13 height 13
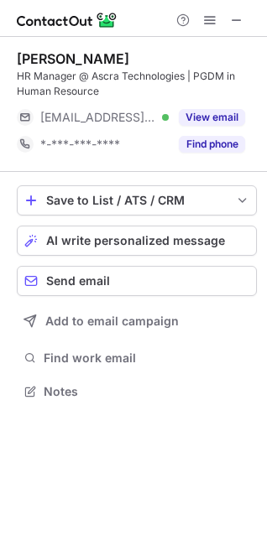
scroll to position [380, 267]
click at [225, 113] on button "View email" at bounding box center [212, 117] width 66 height 17
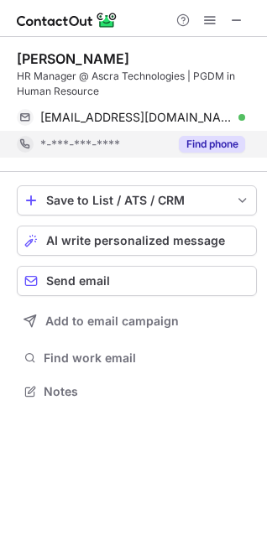
click at [225, 142] on button "Find phone" at bounding box center [212, 144] width 66 height 17
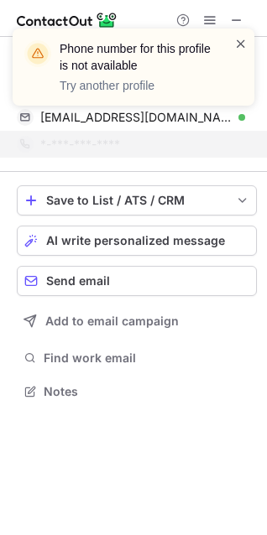
click at [240, 41] on span at bounding box center [240, 43] width 13 height 17
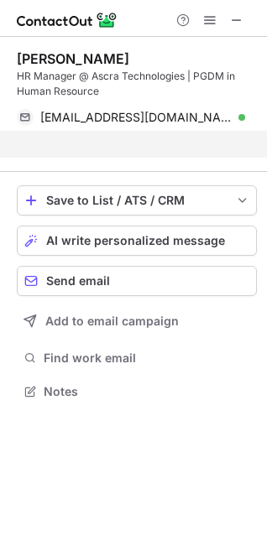
scroll to position [353, 267]
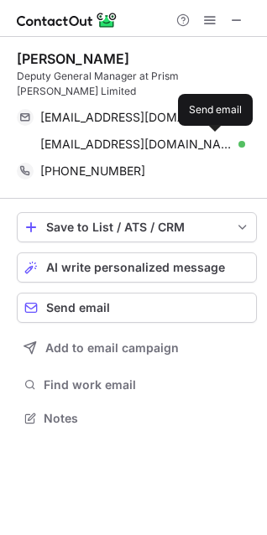
scroll to position [407, 267]
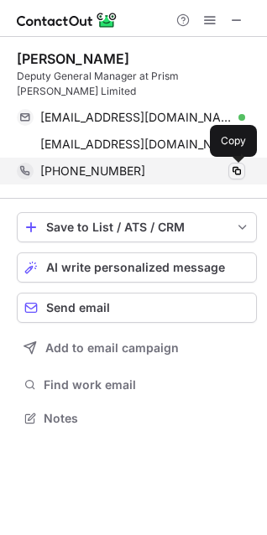
click at [238, 168] on span at bounding box center [236, 170] width 13 height 13
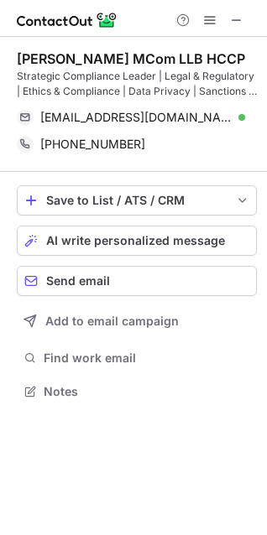
scroll to position [380, 267]
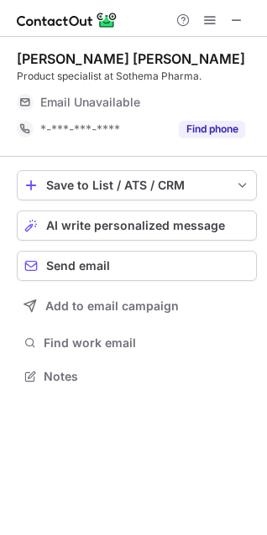
scroll to position [365, 267]
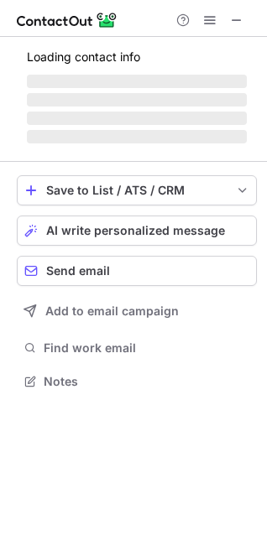
scroll to position [407, 267]
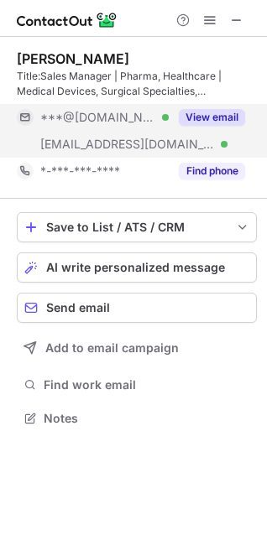
click at [197, 110] on button "View email" at bounding box center [212, 117] width 66 height 17
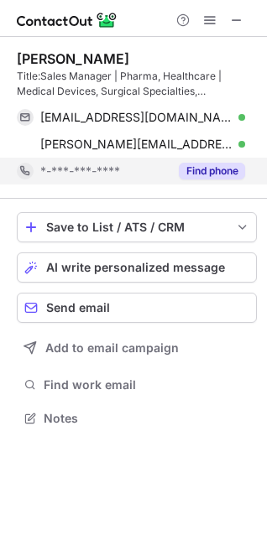
click at [197, 164] on button "Find phone" at bounding box center [212, 171] width 66 height 17
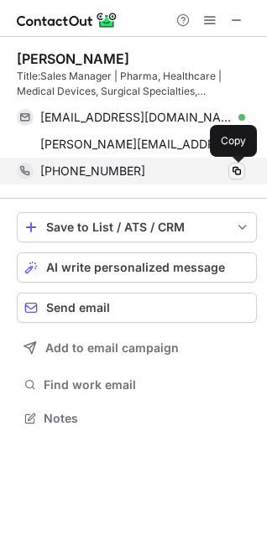
click at [231, 167] on span at bounding box center [236, 170] width 13 height 13
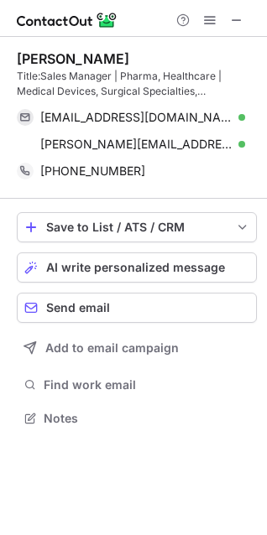
click at [62, 488] on div "[PERSON_NAME] Title:Sales Manager | Pharma, Healthcare | Medical Devices, Surgi…" at bounding box center [133, 286] width 267 height 498
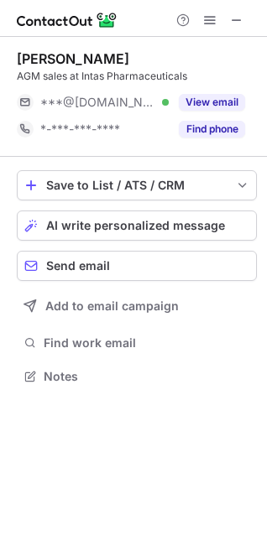
scroll to position [365, 267]
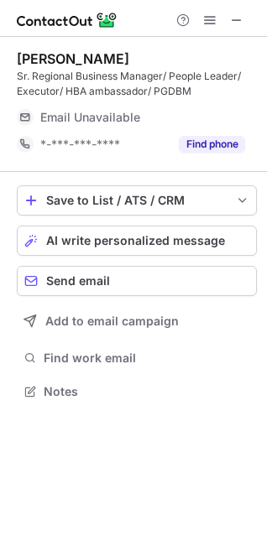
scroll to position [380, 267]
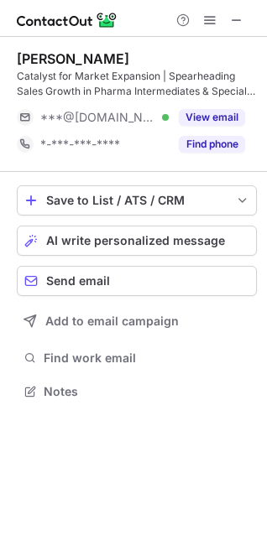
scroll to position [380, 267]
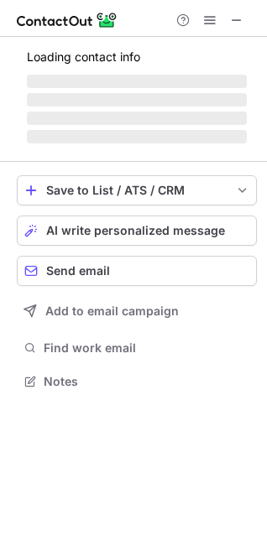
scroll to position [392, 267]
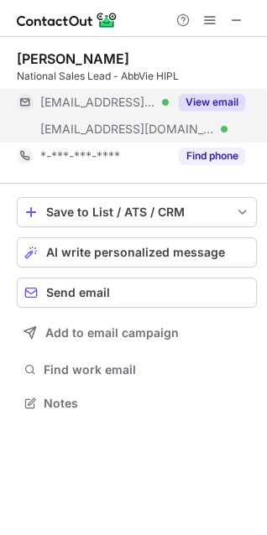
click at [230, 104] on button "View email" at bounding box center [212, 102] width 66 height 17
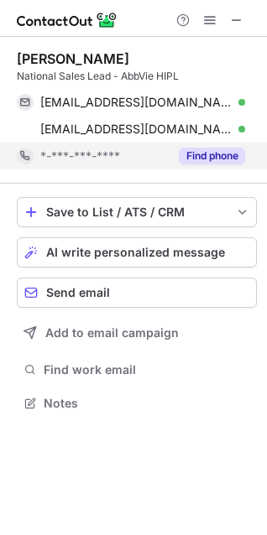
click at [205, 151] on button "Find phone" at bounding box center [212, 156] width 66 height 17
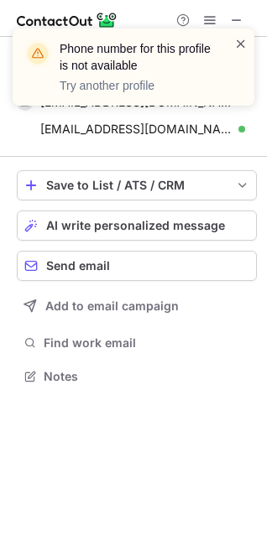
scroll to position [365, 267]
click at [236, 40] on span at bounding box center [240, 43] width 13 height 17
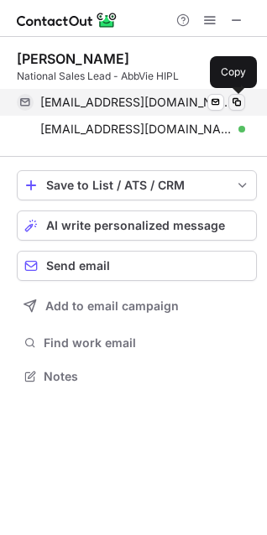
click at [232, 102] on span at bounding box center [236, 102] width 13 height 13
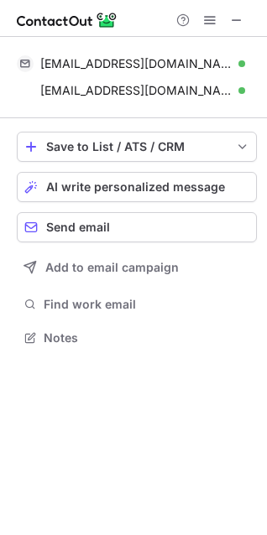
scroll to position [326, 267]
